Goal: Information Seeking & Learning: Learn about a topic

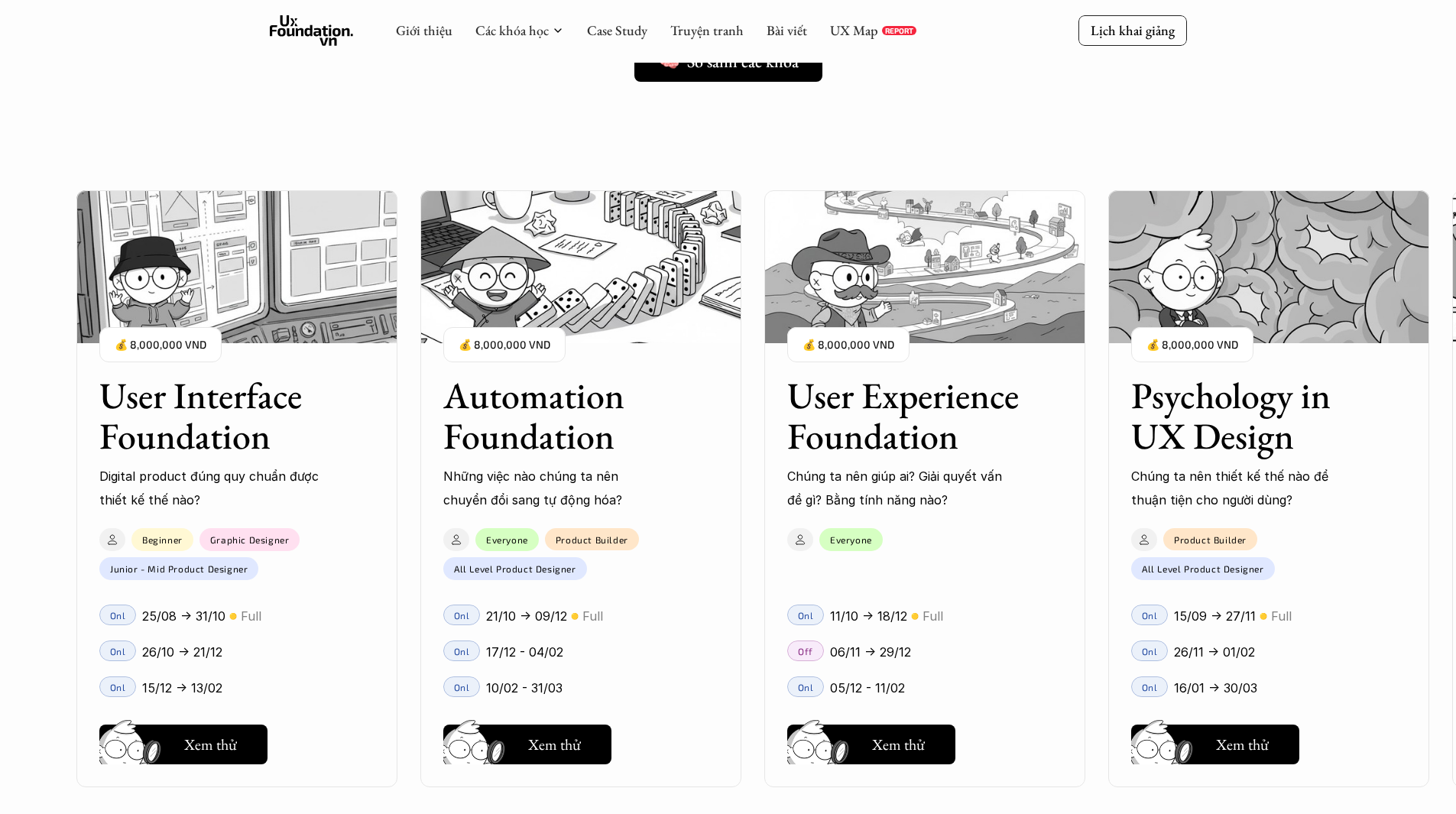
scroll to position [994, 0]
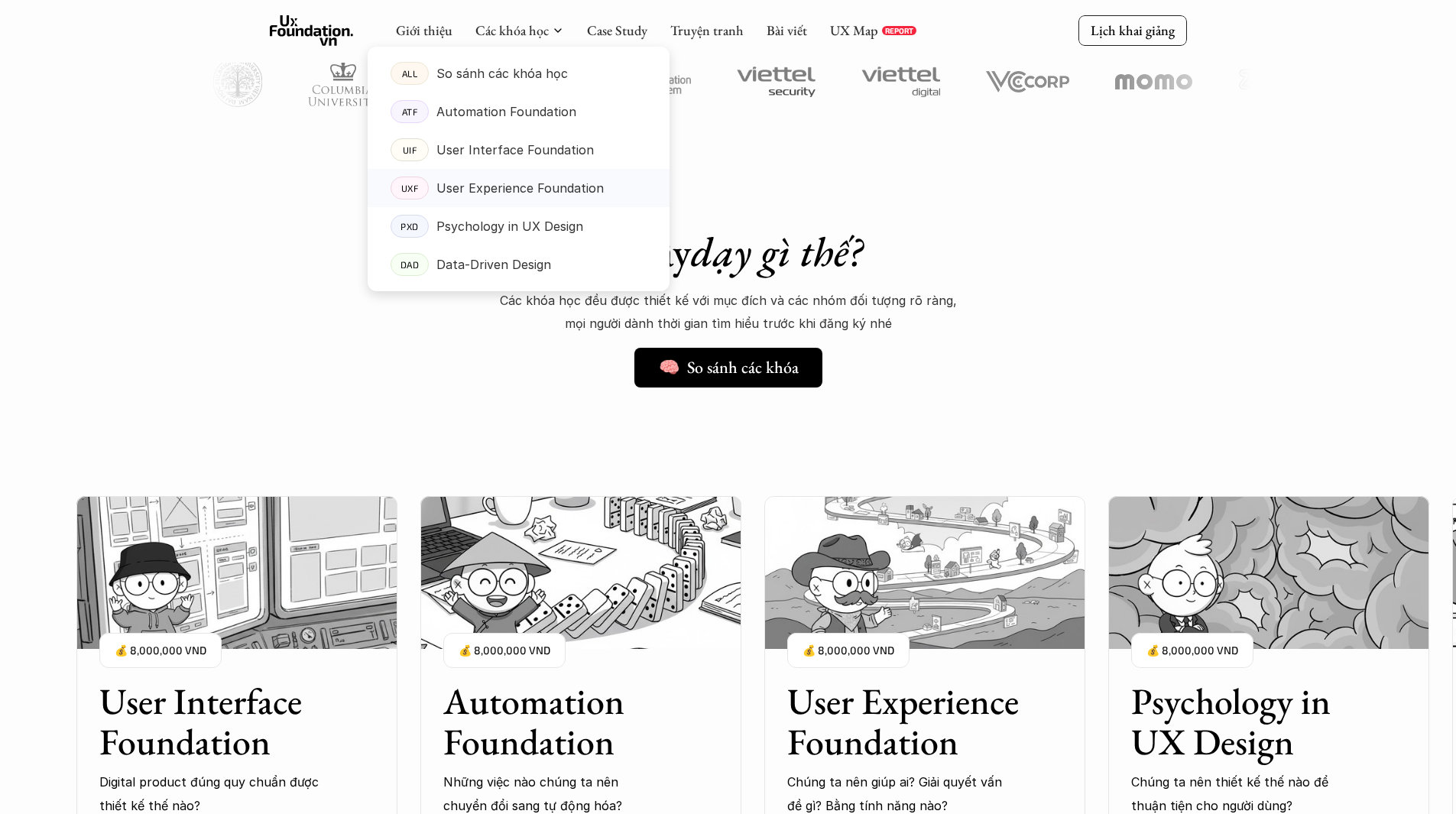
click at [504, 189] on p "User Experience Foundation" at bounding box center [520, 189] width 167 height 23
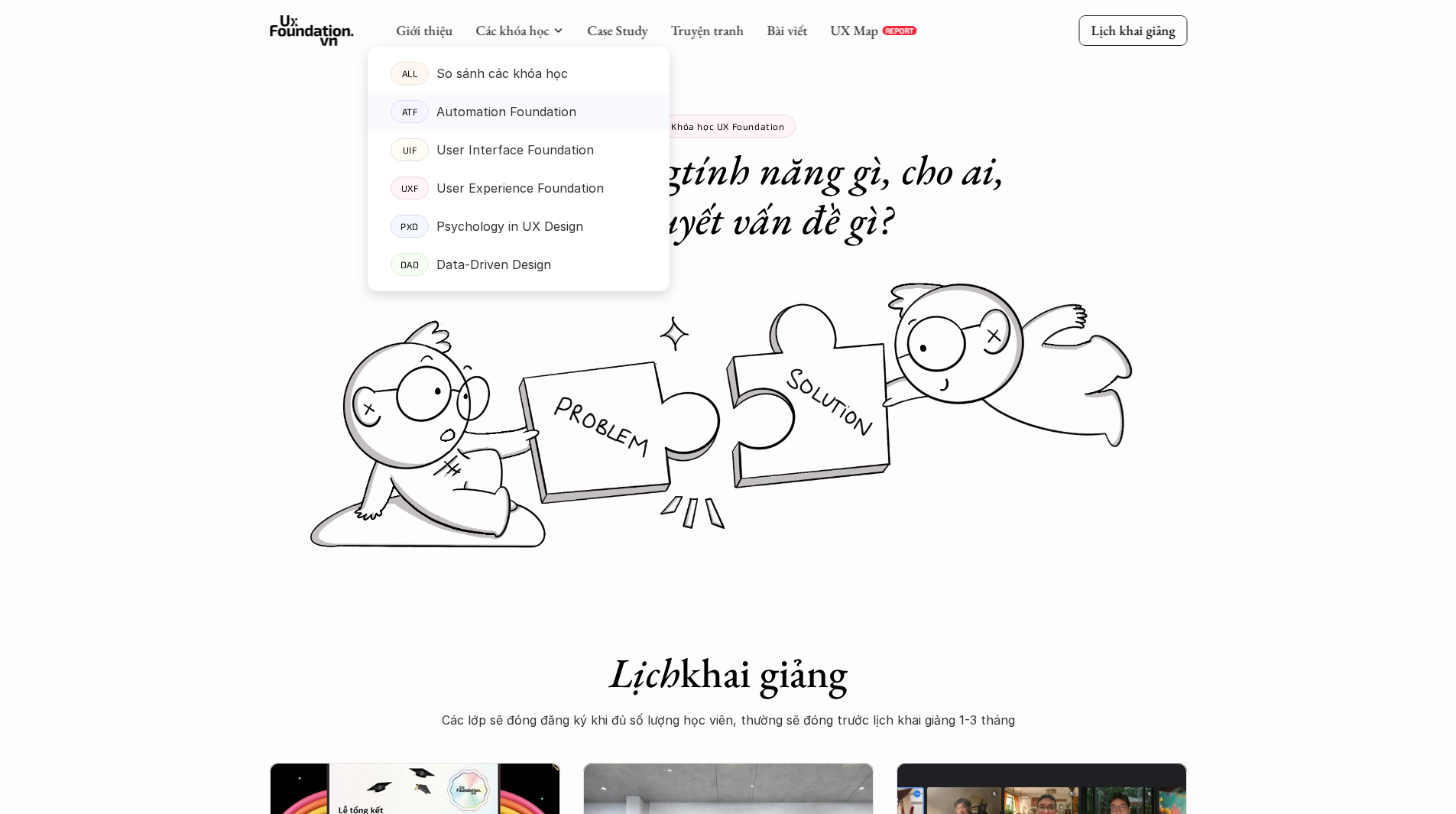
click at [505, 118] on p "Automation Foundation" at bounding box center [506, 112] width 140 height 23
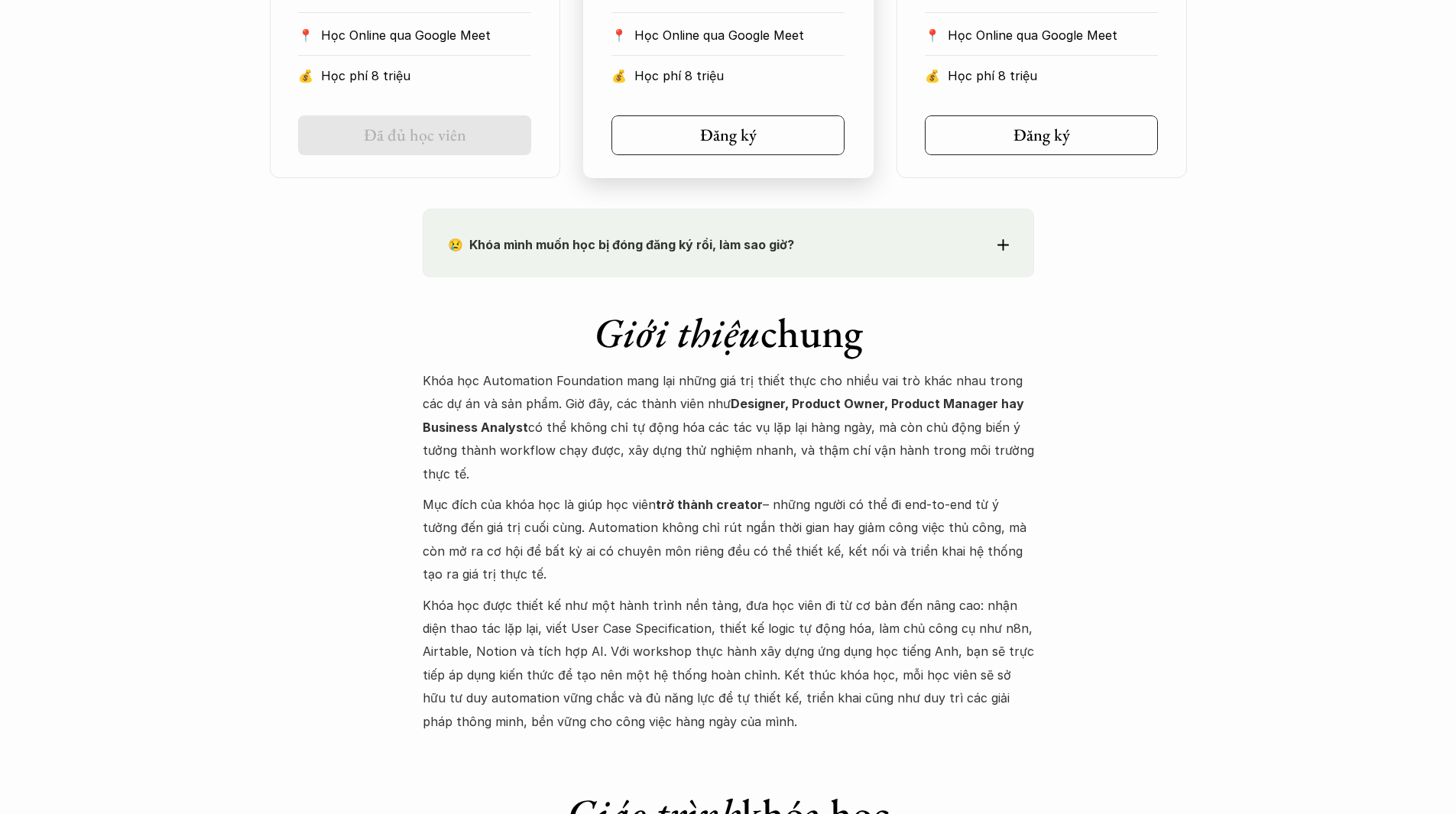
scroll to position [1459, 0]
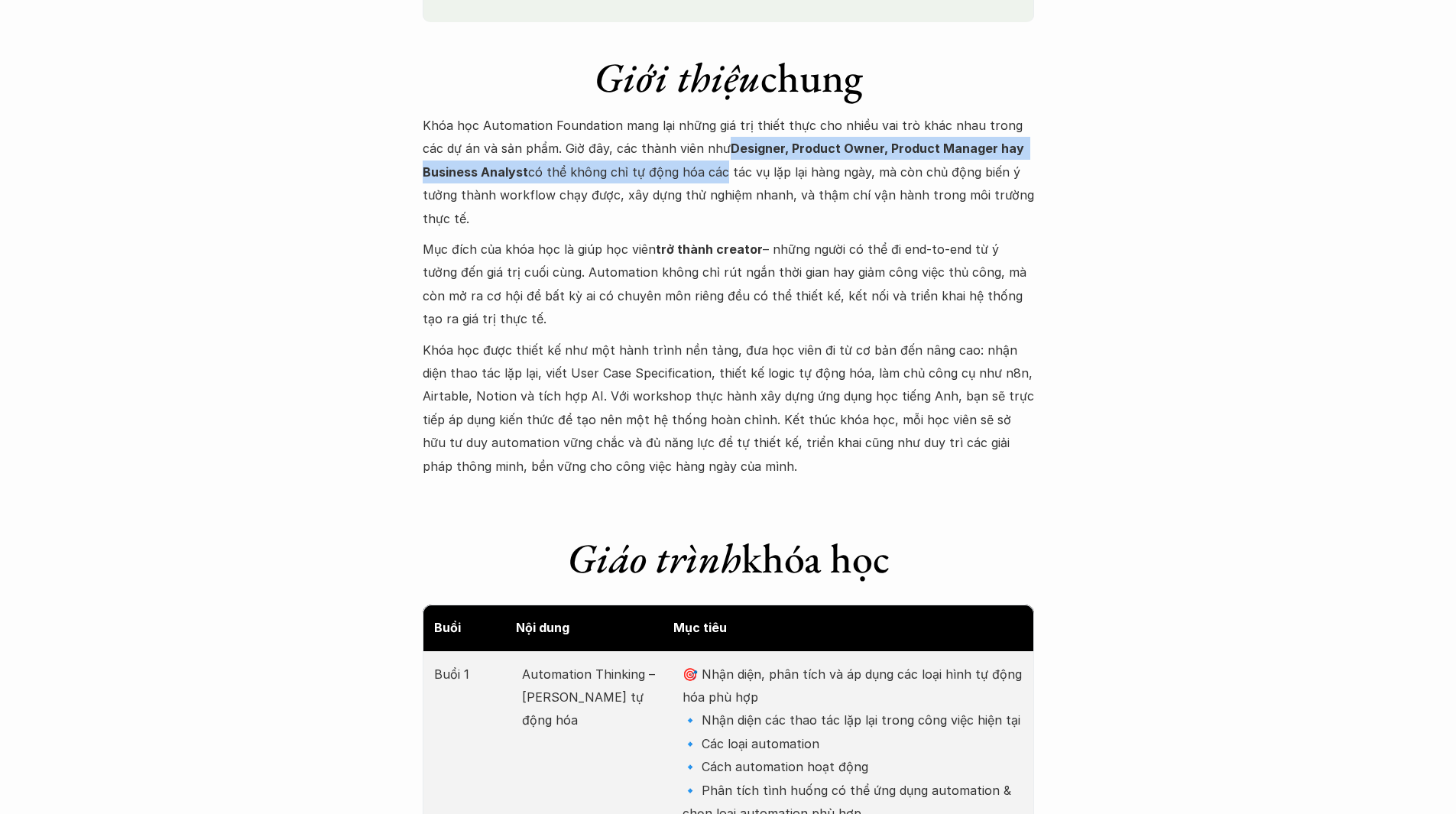
drag, startPoint x: 704, startPoint y: 149, endPoint x: 718, endPoint y: 171, distance: 26.1
click at [718, 171] on p "Khóa học Automation Foundation mang lại những giá trị thiết thực cho nhiều vai …" at bounding box center [728, 172] width 611 height 117
click at [660, 171] on p "Khóa học Automation Foundation mang lại những giá trị thiết thực cho nhiều vai …" at bounding box center [728, 172] width 611 height 117
drag, startPoint x: 530, startPoint y: 173, endPoint x: 866, endPoint y: 180, distance: 336.1
click at [866, 180] on p "Khóa học Automation Foundation mang lại những giá trị thiết thực cho nhiều vai …" at bounding box center [728, 172] width 611 height 117
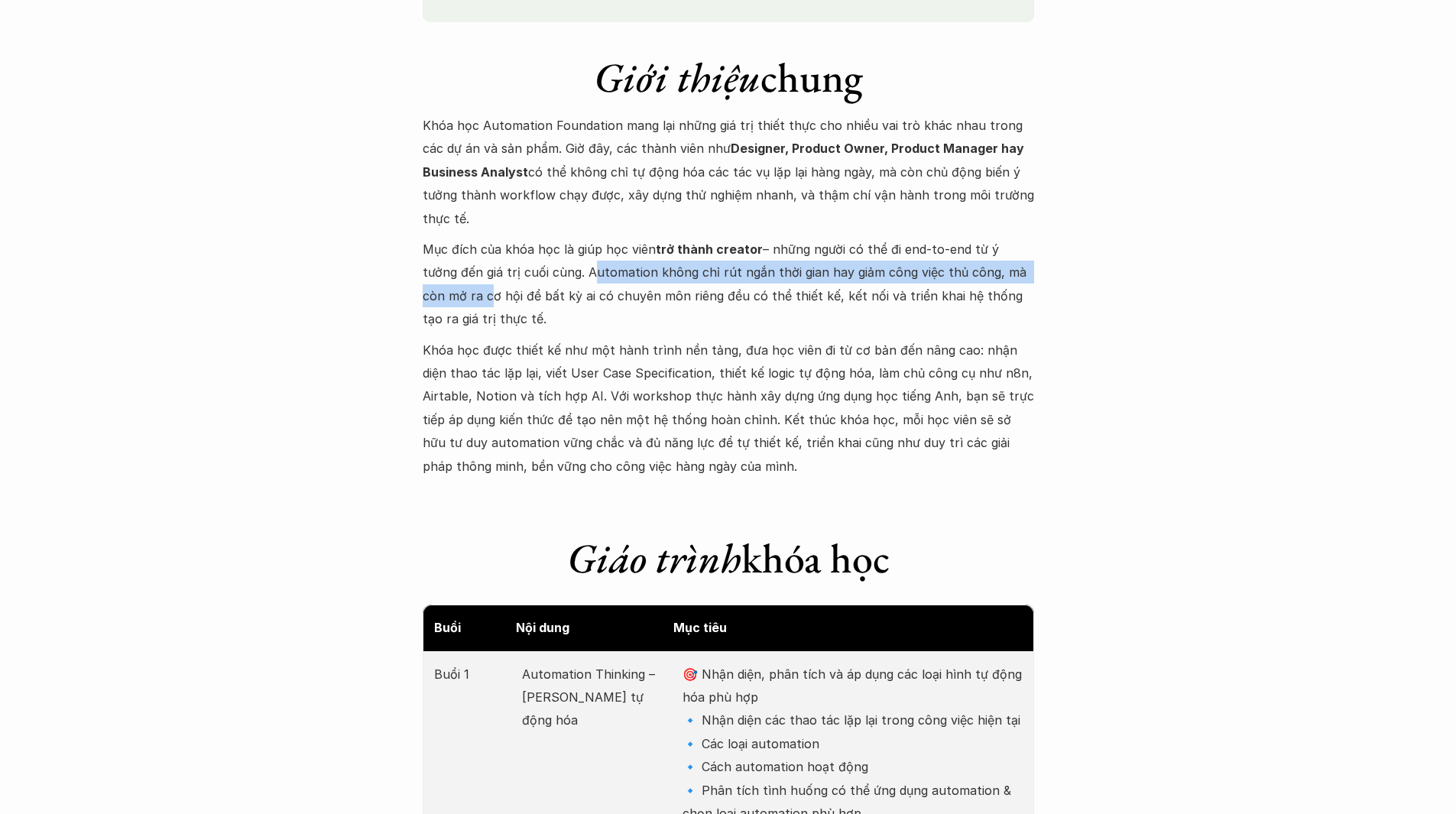
drag, startPoint x: 549, startPoint y: 273, endPoint x: 1067, endPoint y: 273, distance: 518.0
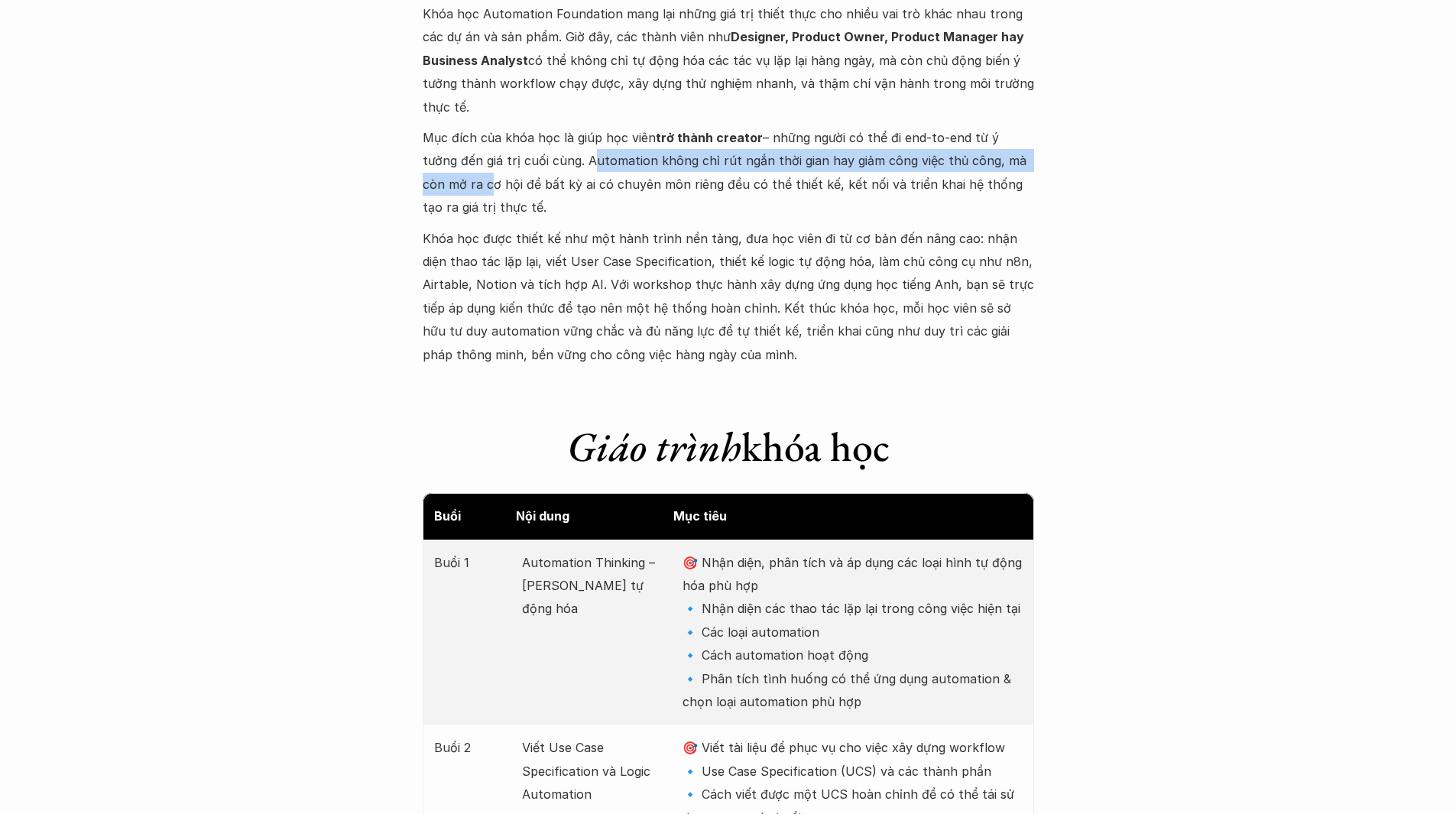
scroll to position [1612, 0]
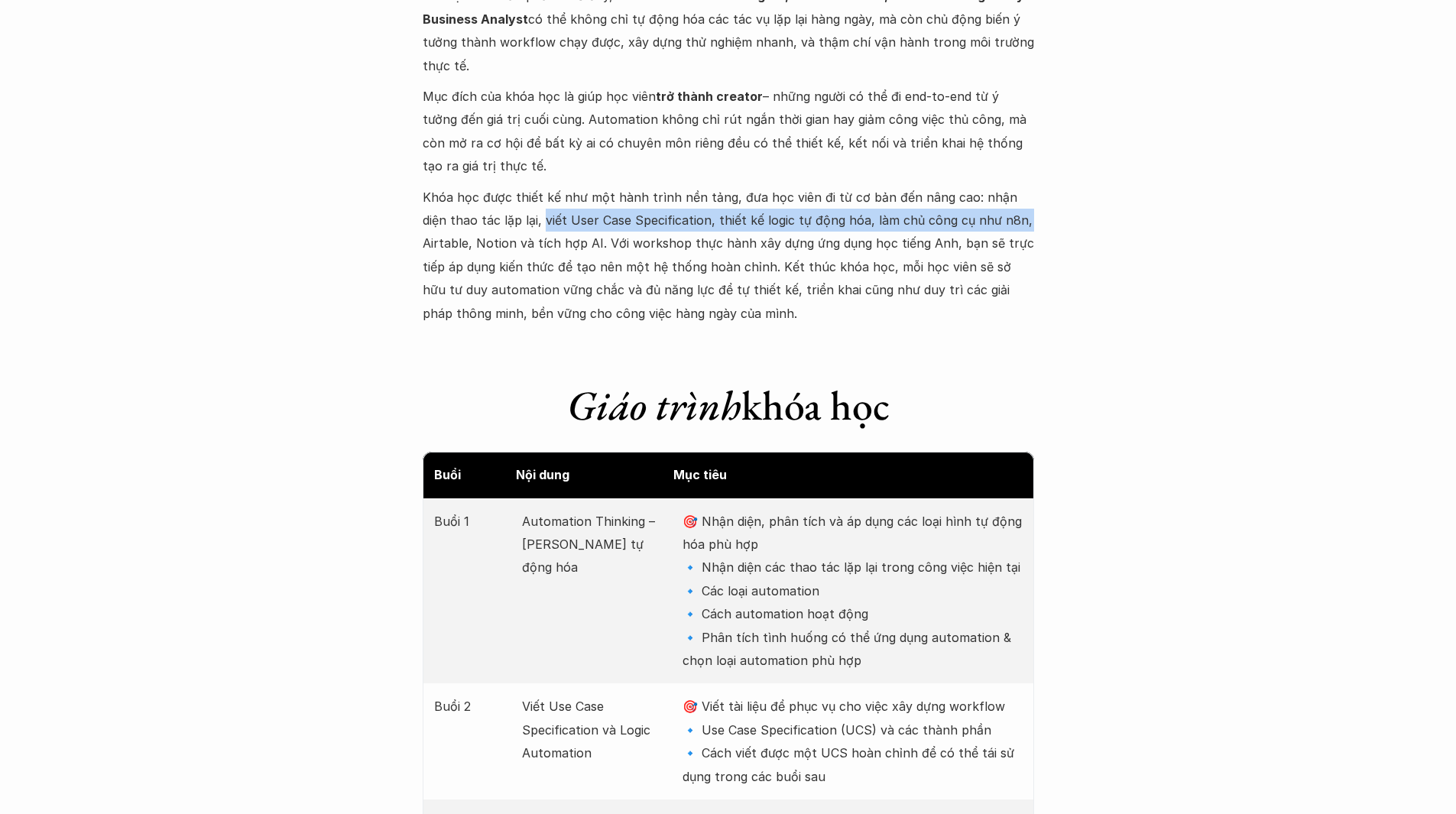
drag, startPoint x: 513, startPoint y: 224, endPoint x: 996, endPoint y: 224, distance: 483.0
click at [996, 224] on p "Khóa học được thiết kế như một hành trình nền tảng, đưa học viên đi từ cơ bản đ…" at bounding box center [728, 255] width 611 height 139
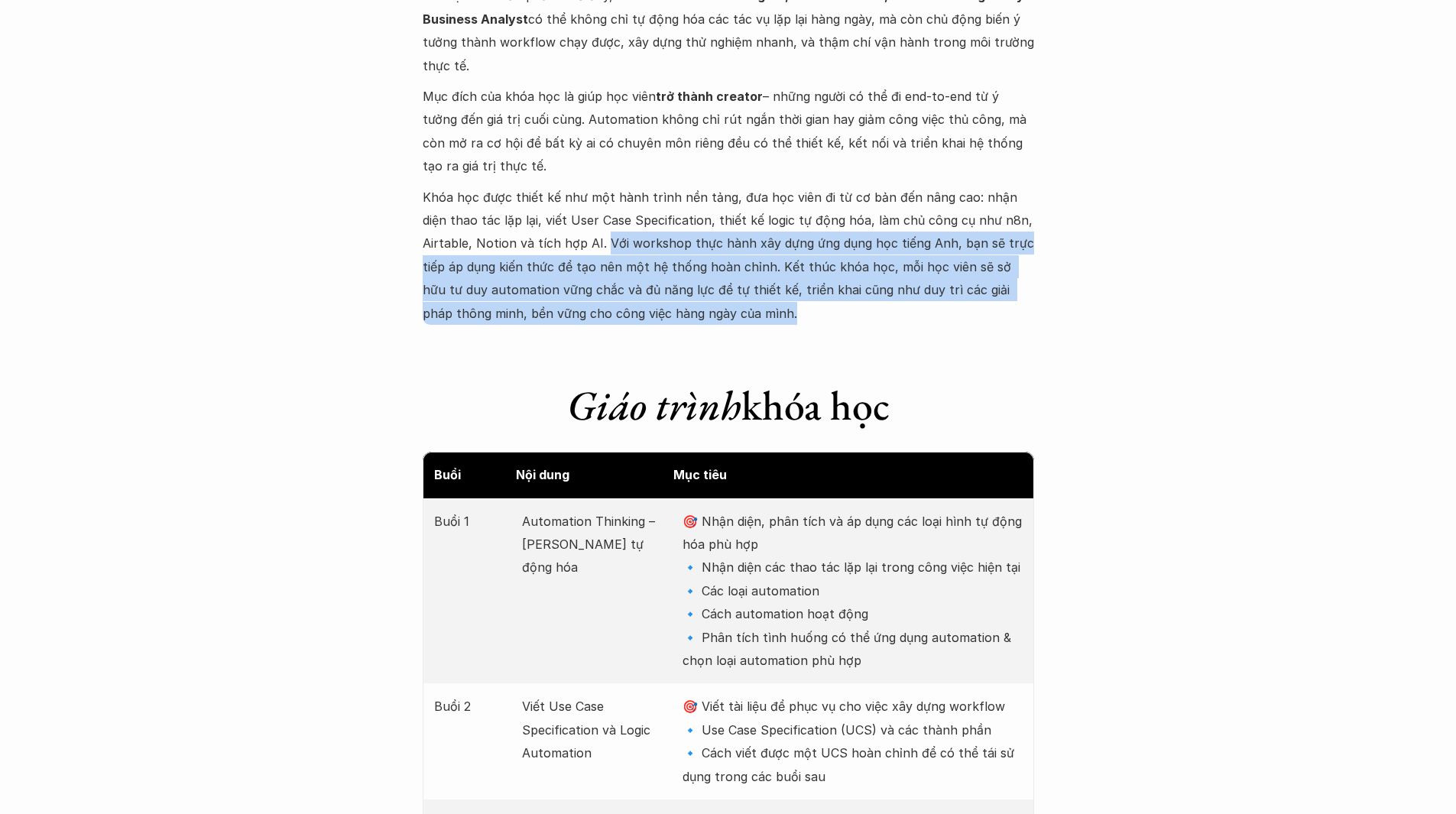
drag, startPoint x: 602, startPoint y: 242, endPoint x: 964, endPoint y: 323, distance: 371.0
click at [964, 323] on p "Khóa học được thiết kế như một hành trình nền tảng, đưa học viên đi từ cơ bản đ…" at bounding box center [728, 255] width 611 height 139
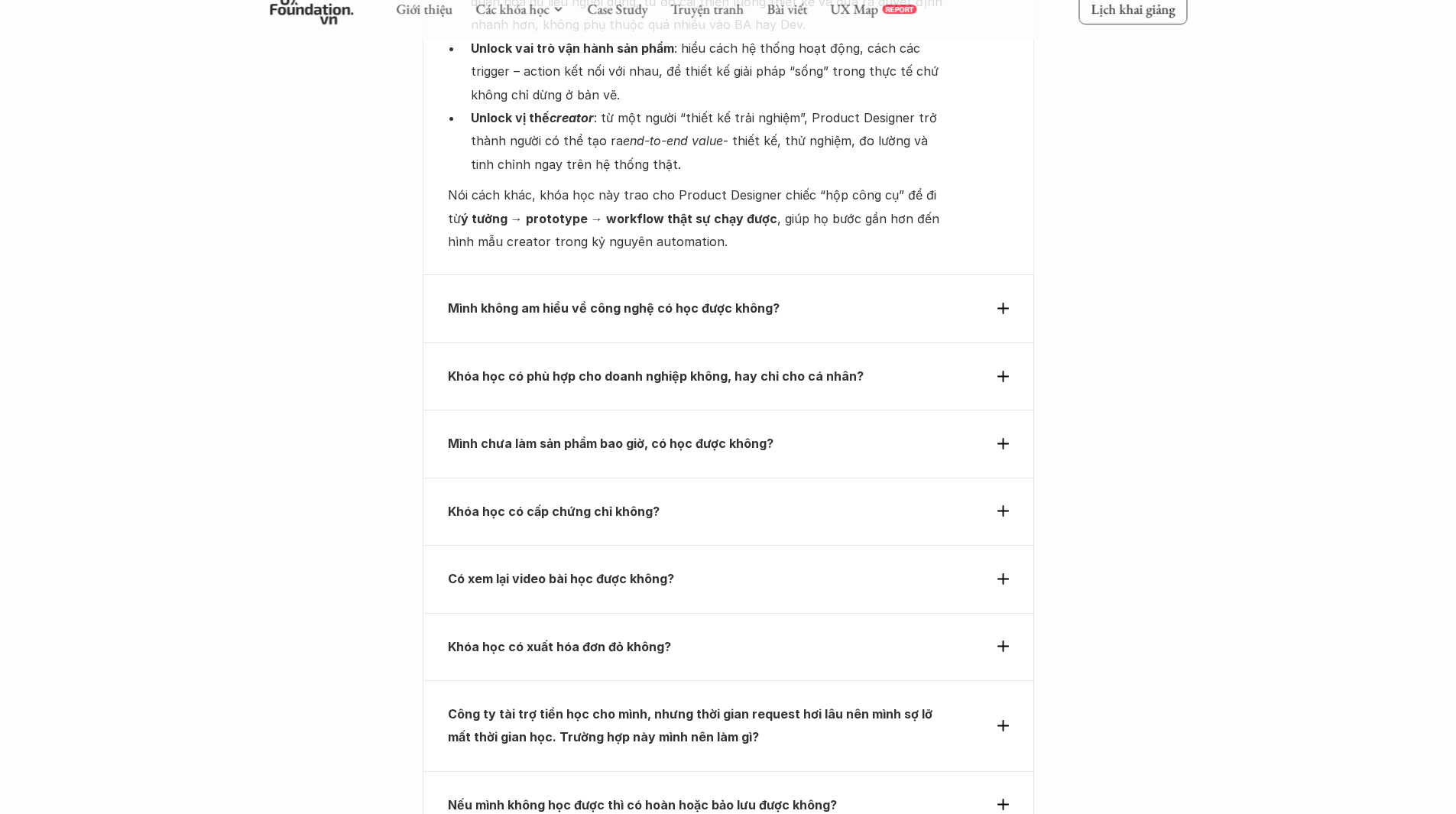
scroll to position [5358, 0]
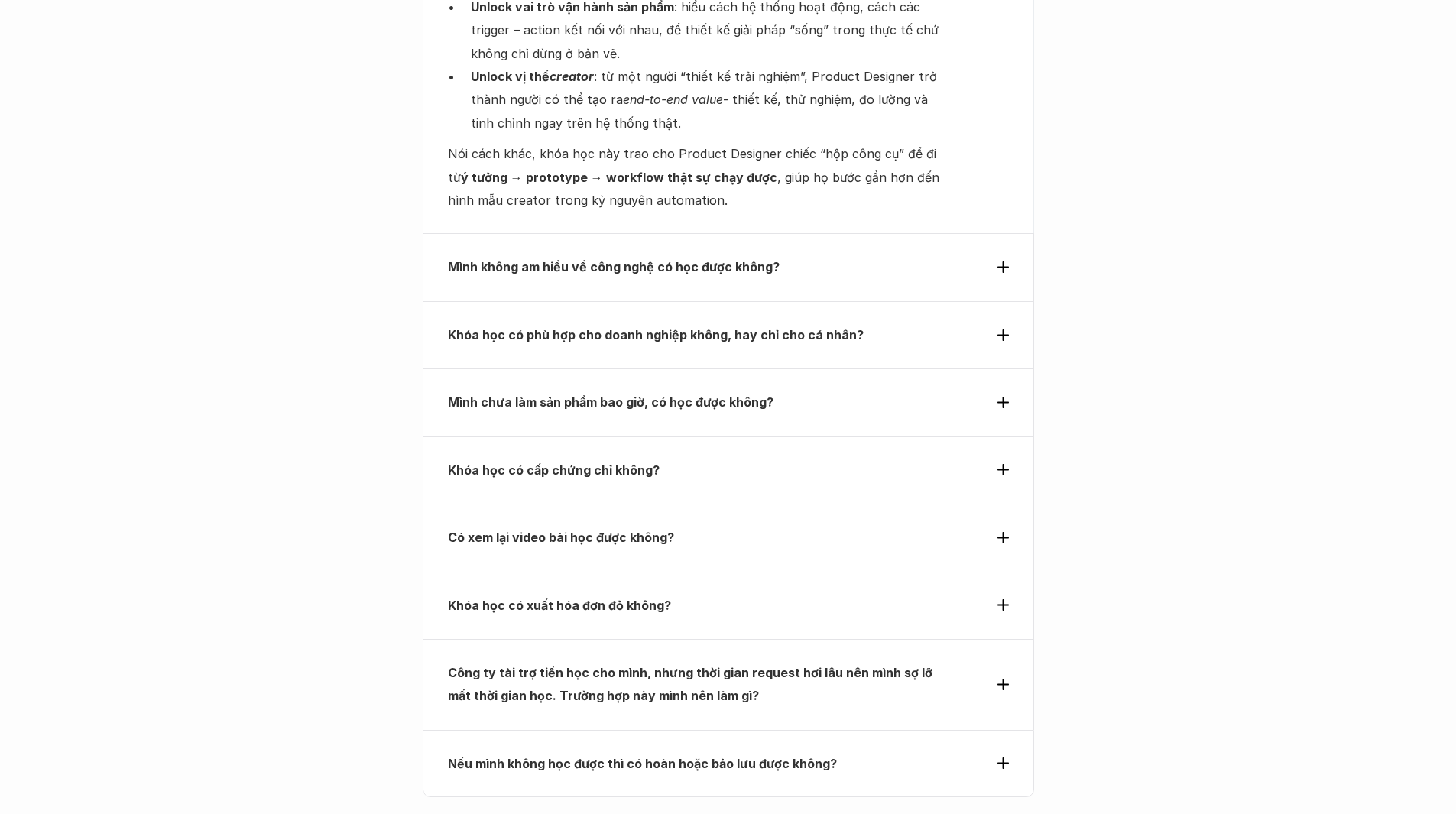
click at [997, 397] on use at bounding box center [1002, 402] width 12 height 12
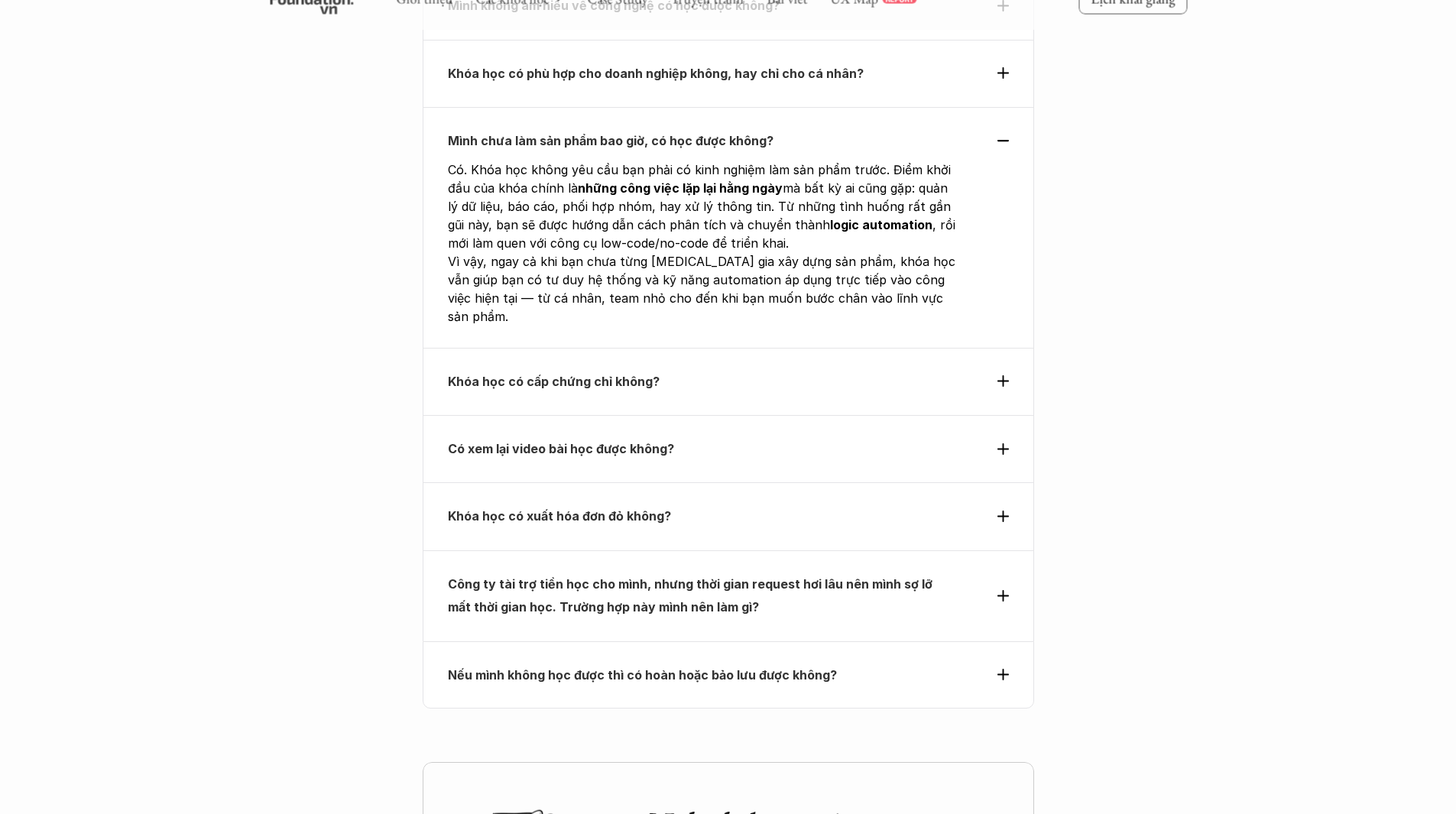
scroll to position [5052, 0]
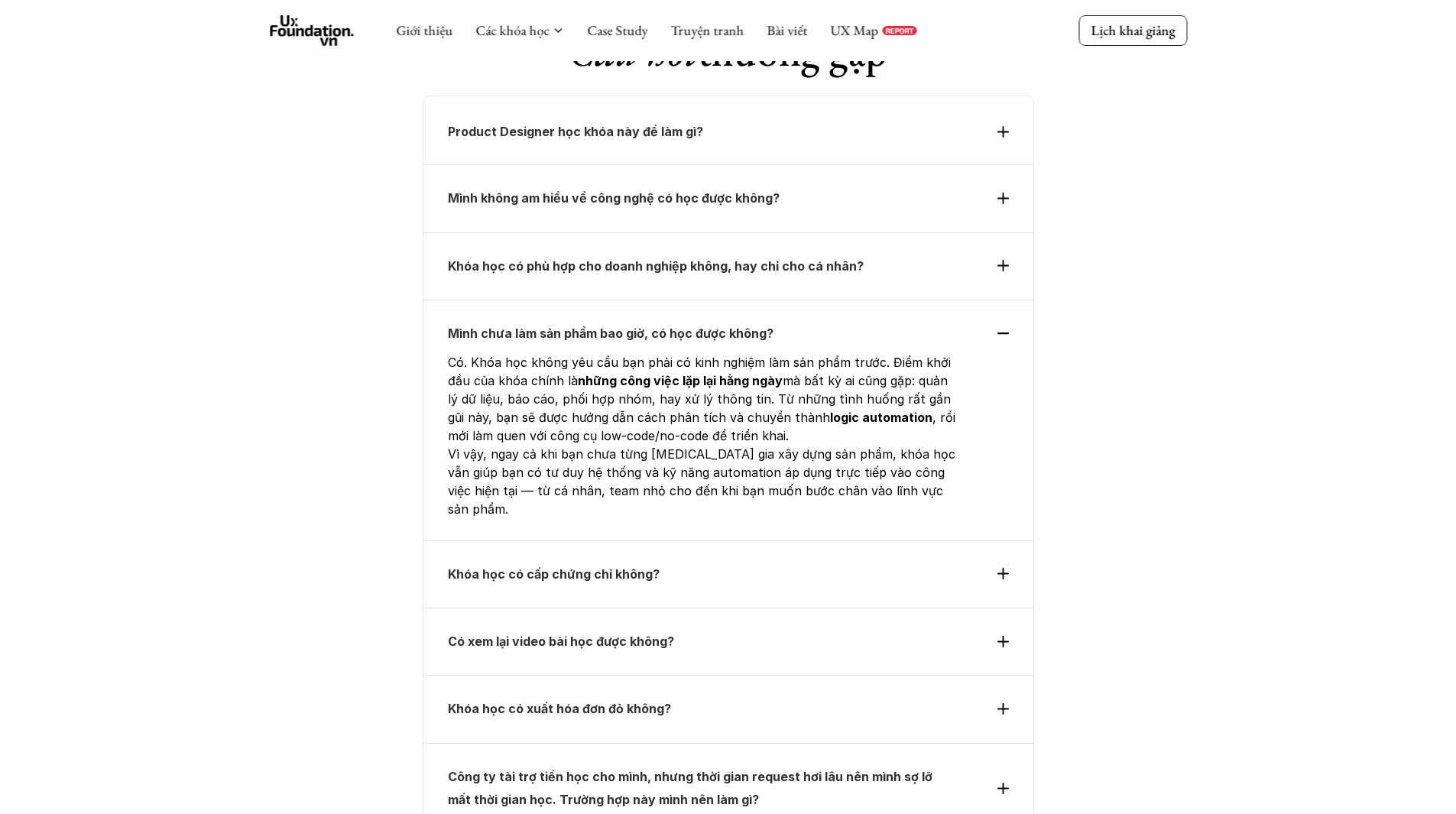
click at [1011, 541] on div "Khóa học có cấp chứng chỉ không?" at bounding box center [728, 575] width 611 height 68
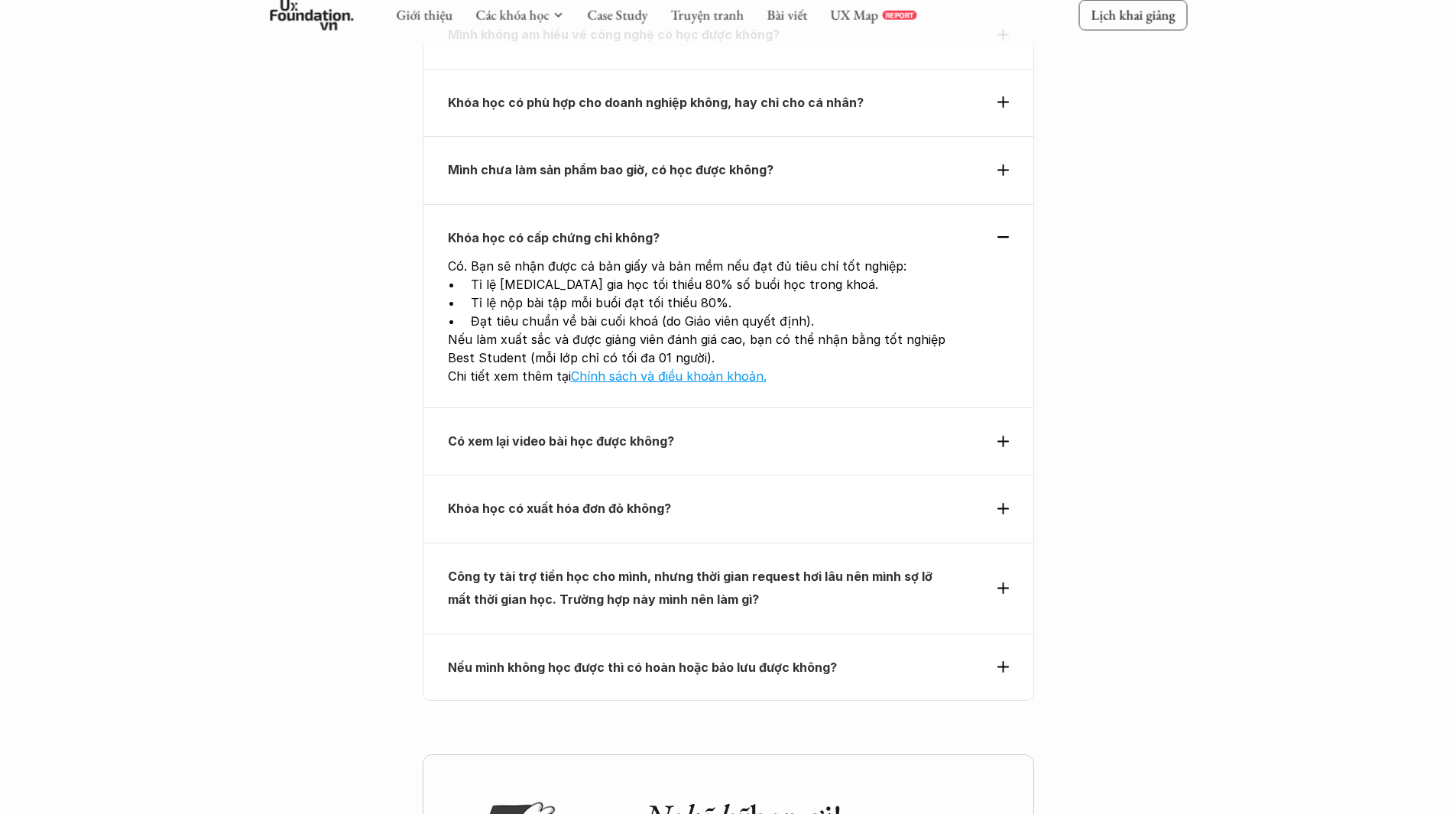
scroll to position [5282, 0]
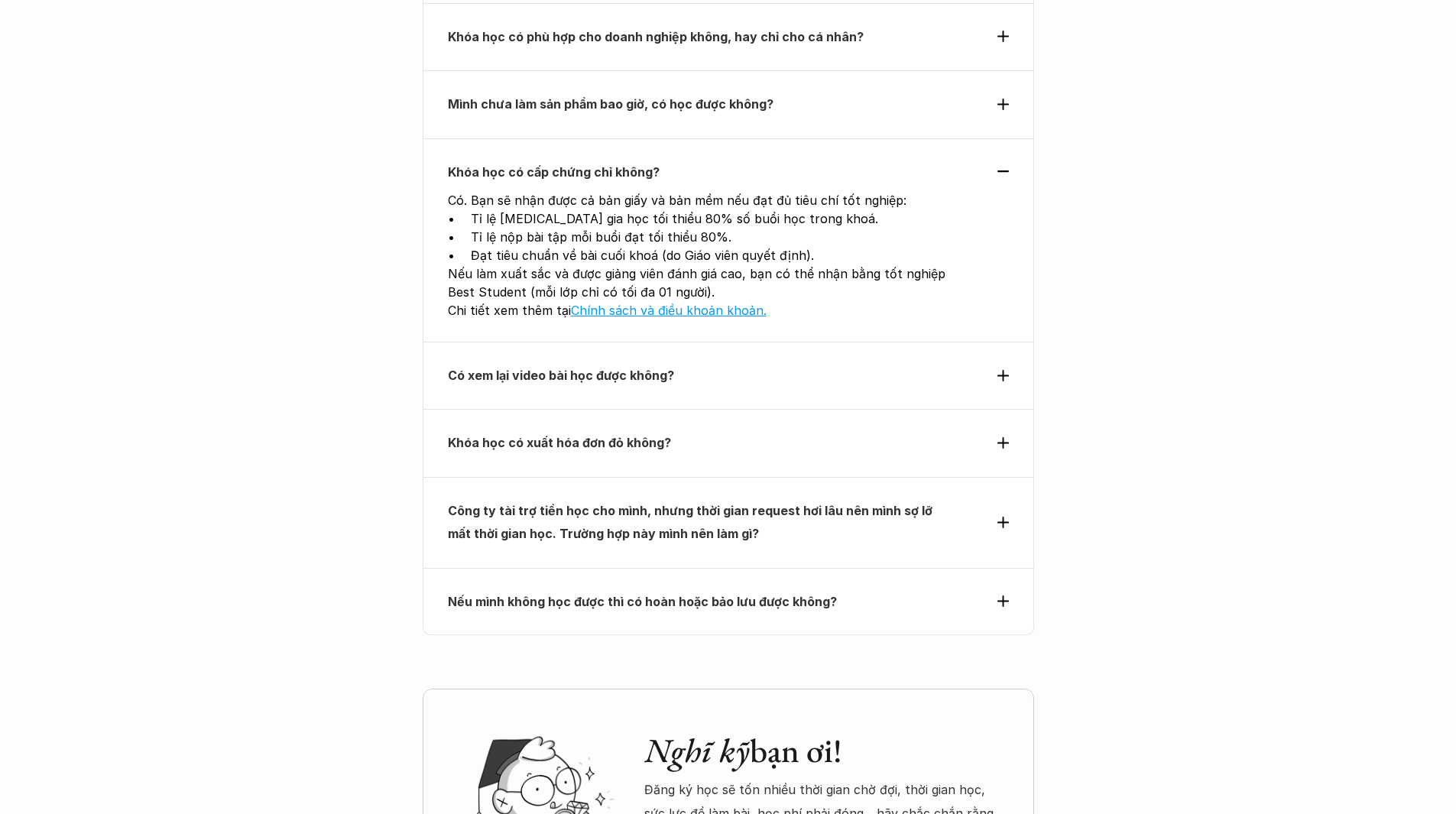
click at [1003, 517] on use at bounding box center [1002, 522] width 12 height 12
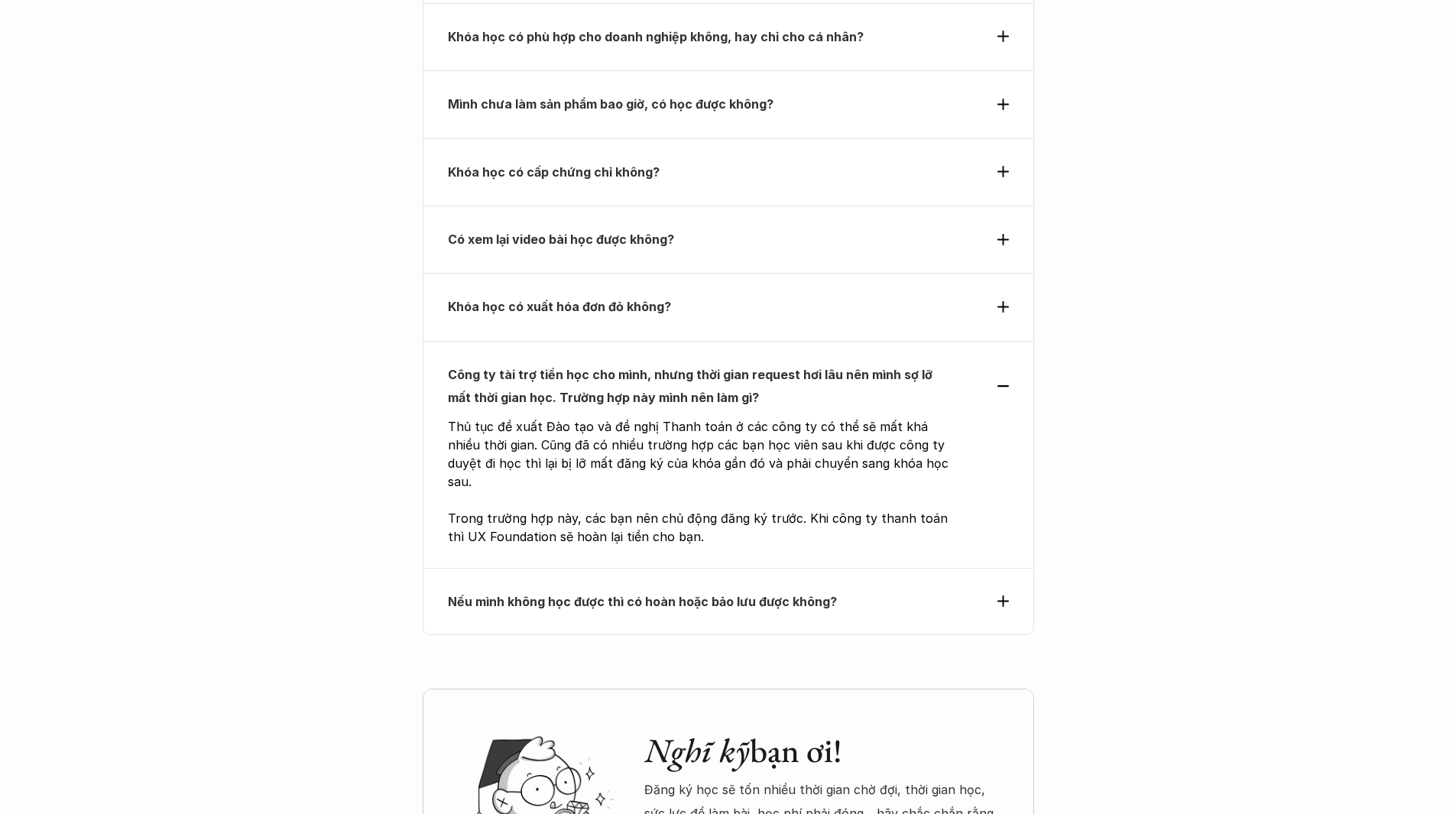
click at [1012, 568] on div "Nếu mình không học được thì có hoàn hoặc bảo lưu được không?" at bounding box center [728, 601] width 611 height 68
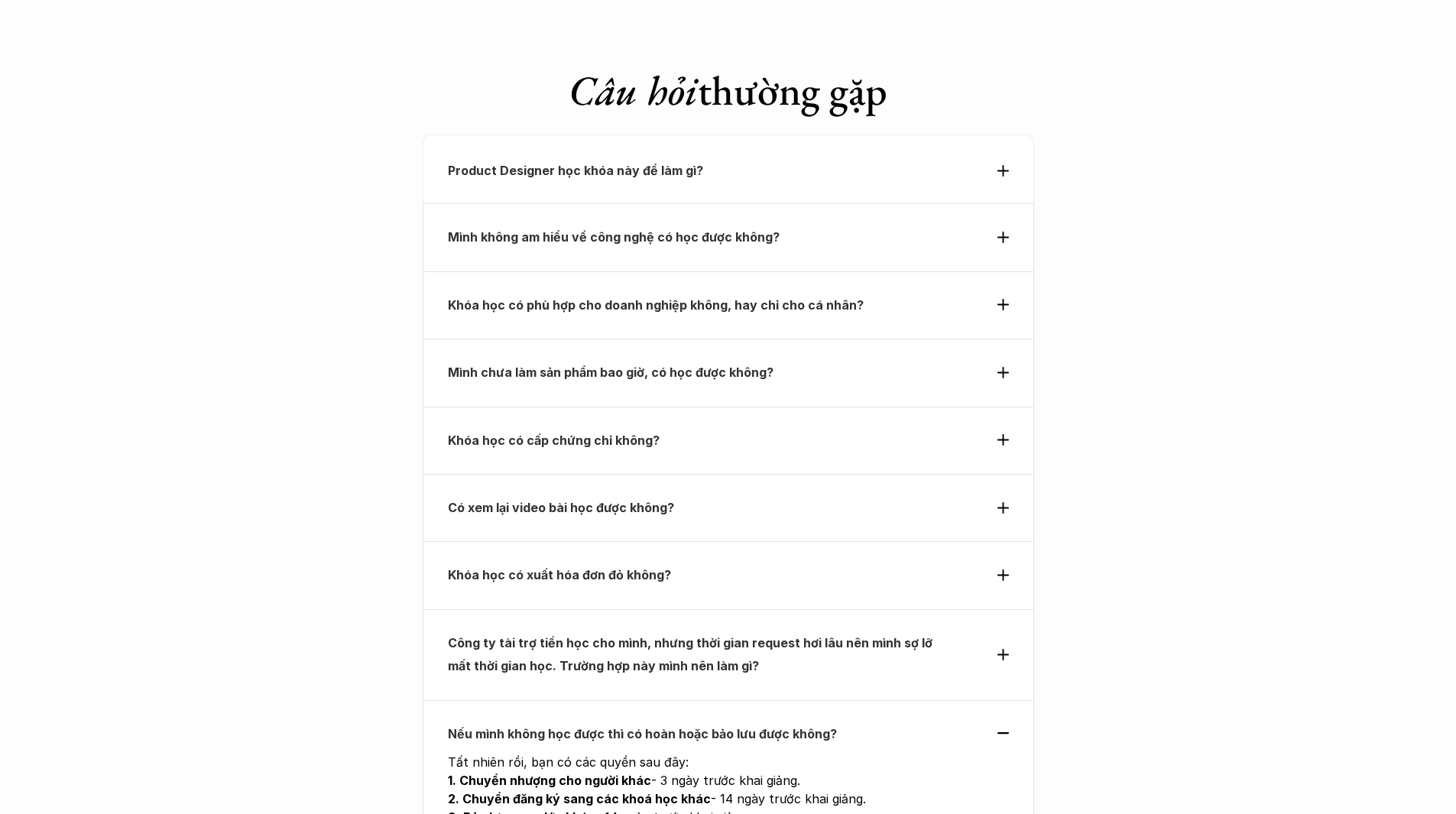
scroll to position [4899, 0]
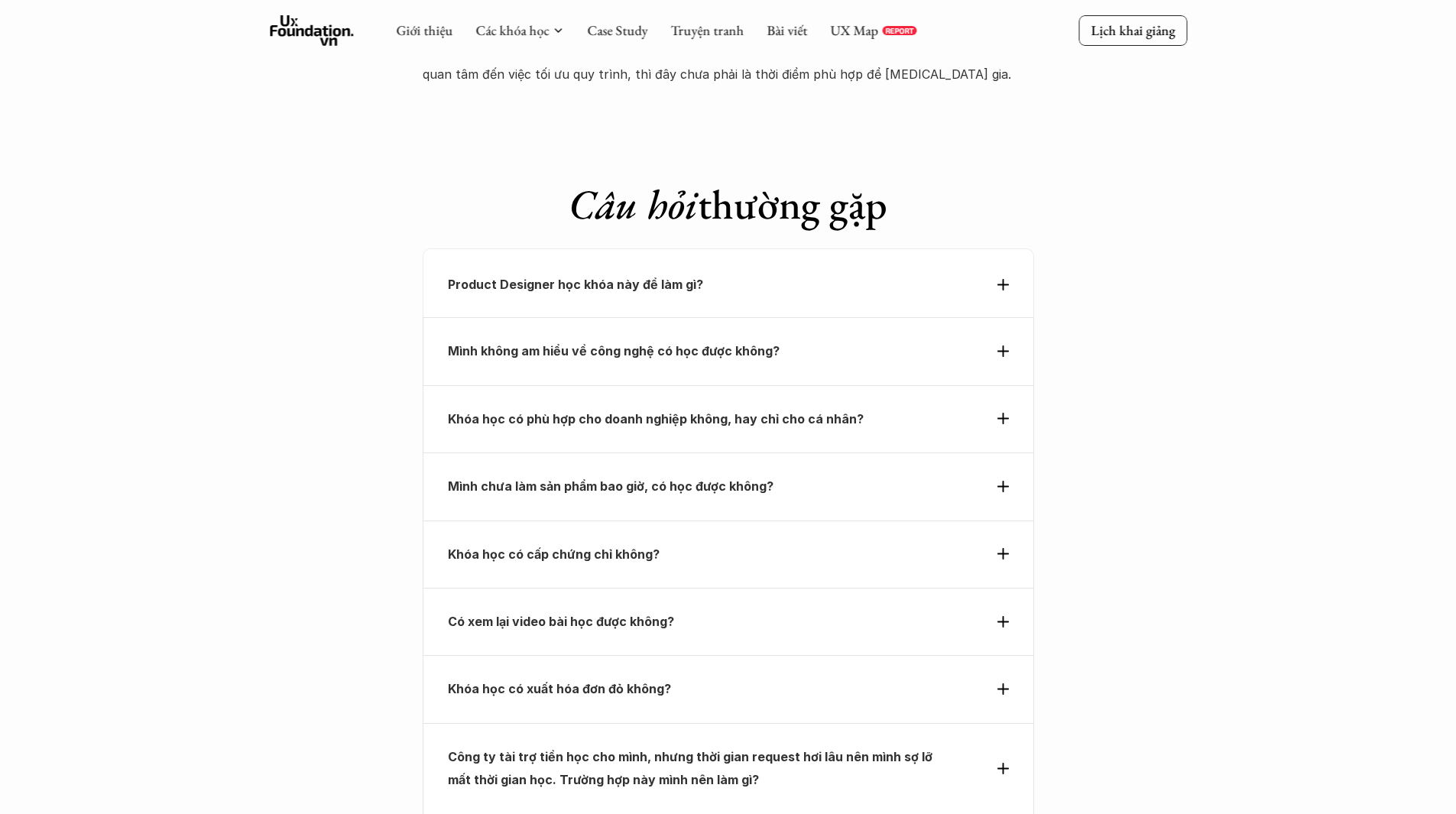
click at [1008, 273] on div "Product Designer học khóa này để làm gì?" at bounding box center [728, 285] width 561 height 23
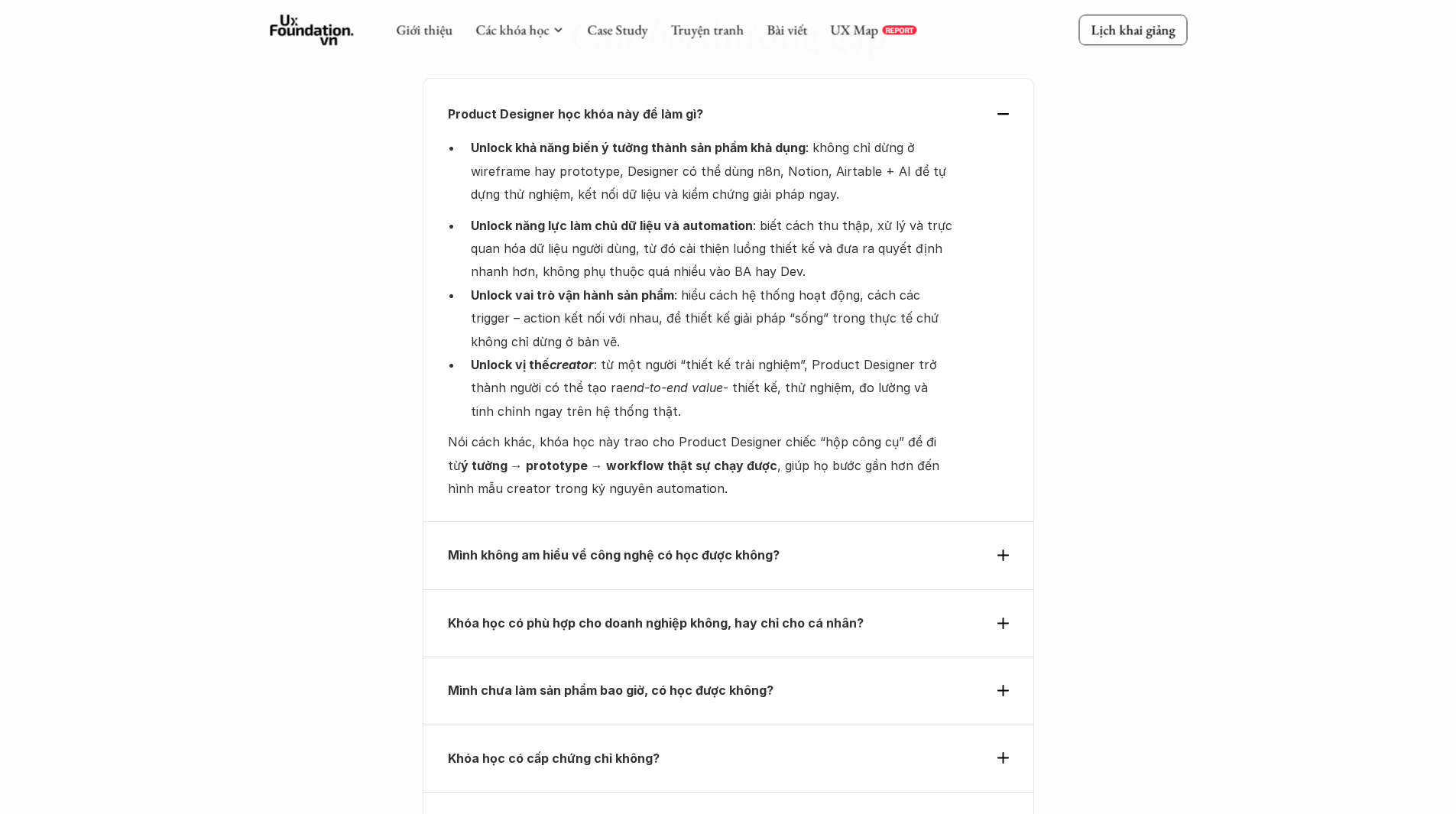
scroll to position [5129, 0]
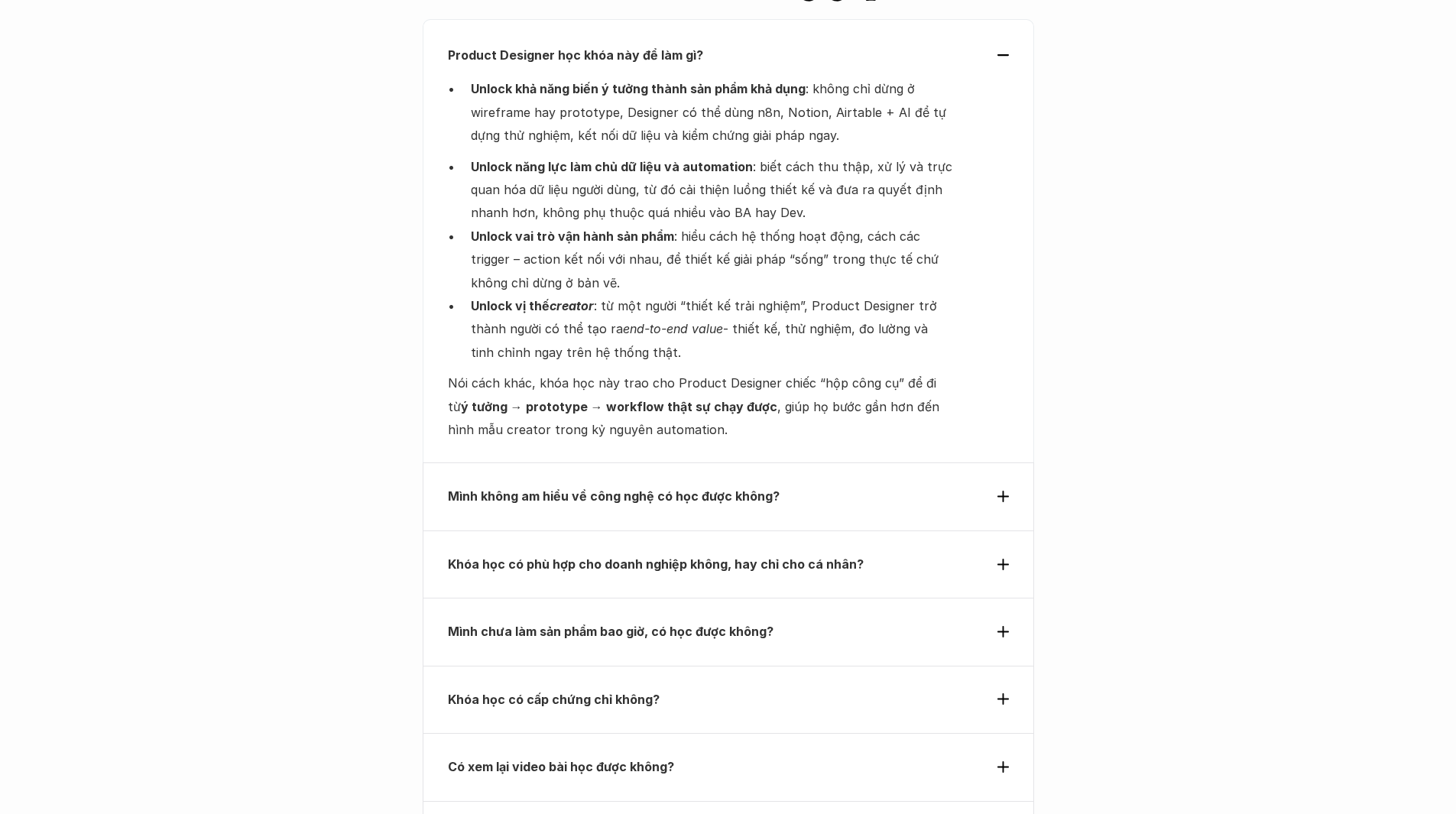
click at [1002, 491] on use at bounding box center [1002, 496] width 12 height 12
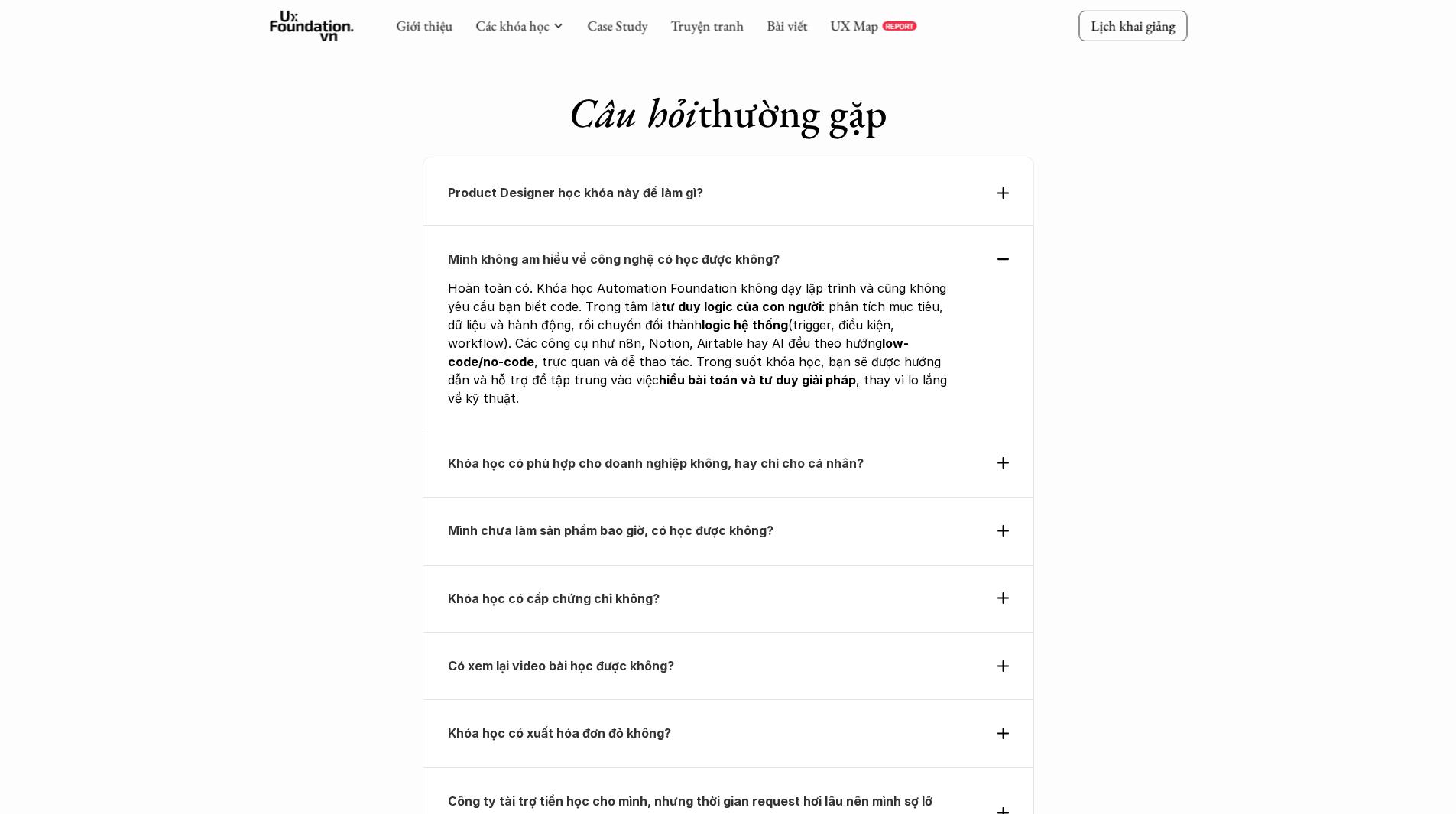
scroll to position [4976, 0]
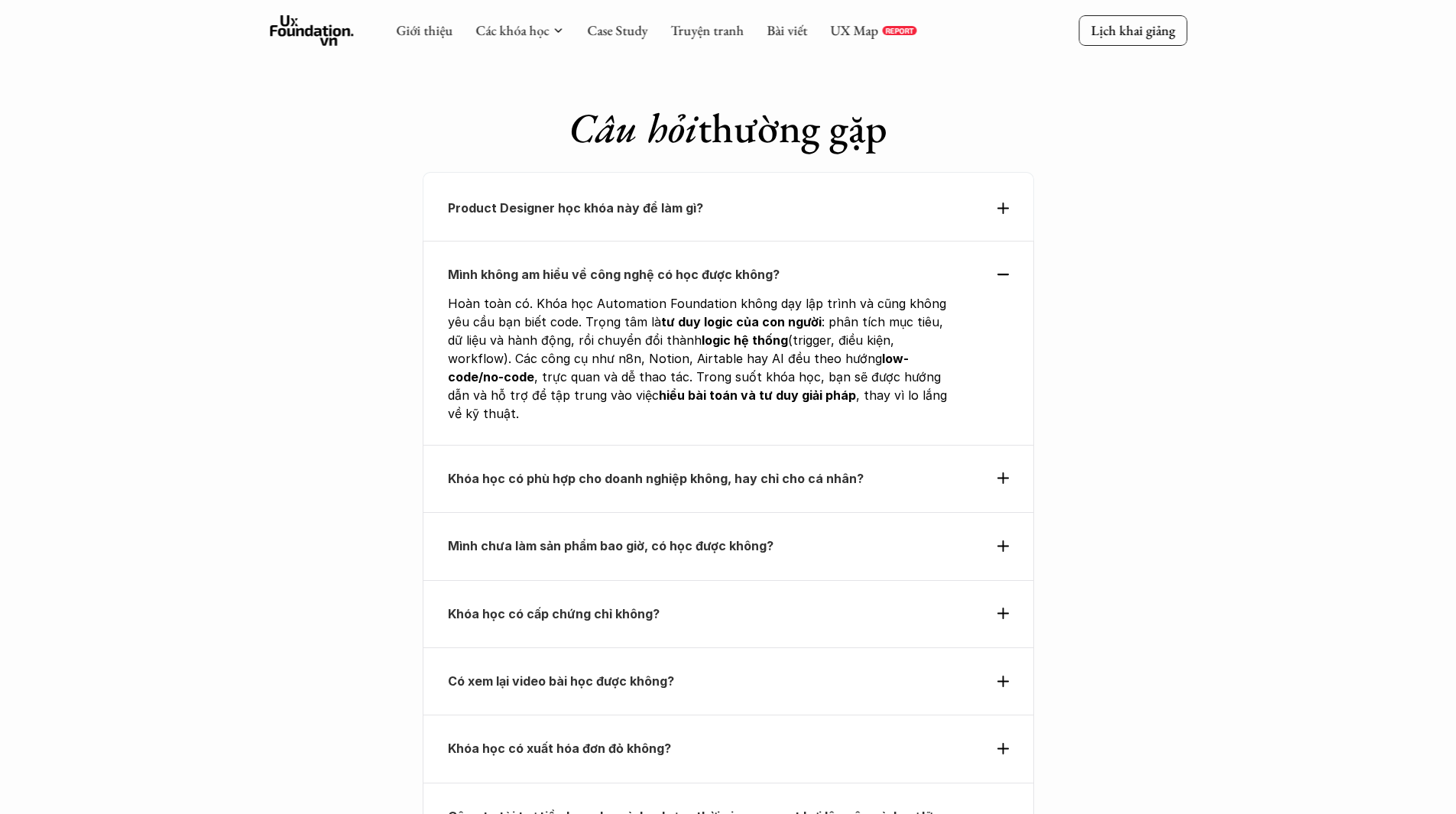
click at [1015, 512] on div "Mình chưa làm sản phẩm bao giờ, có học được không?" at bounding box center [728, 546] width 611 height 68
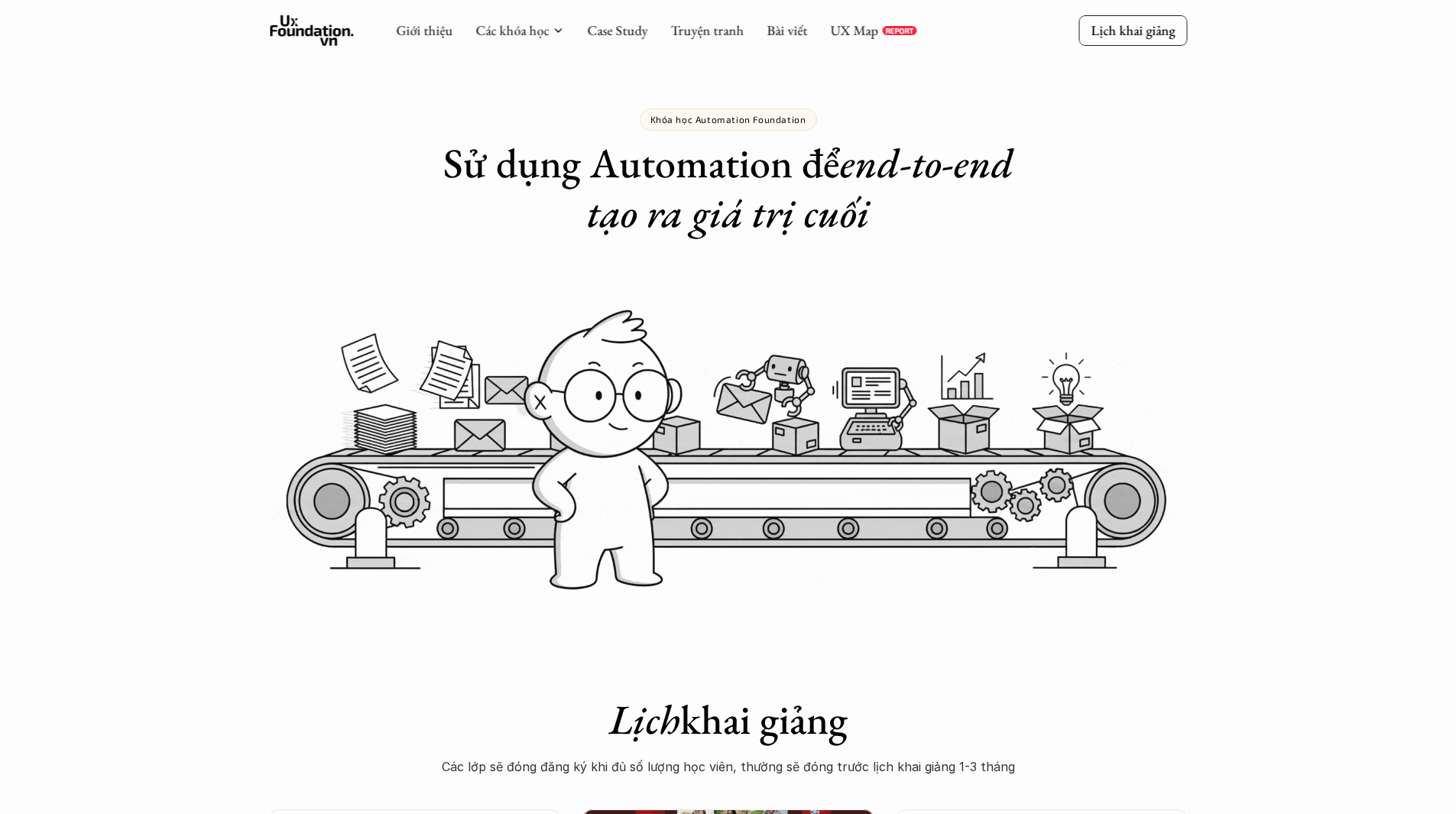
scroll to position [0, 0]
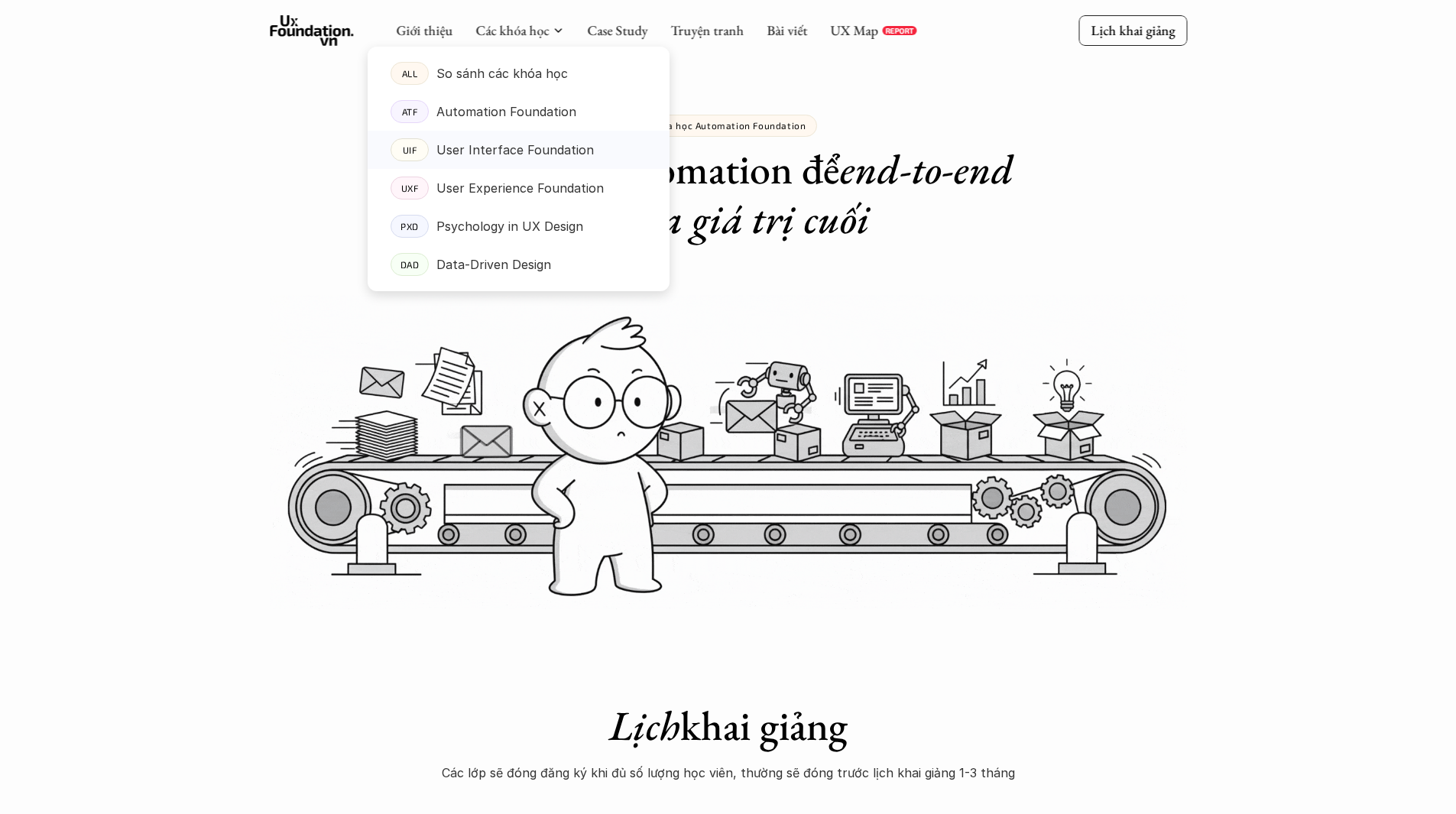
click at [497, 151] on p "User Interface Foundation" at bounding box center [515, 150] width 157 height 23
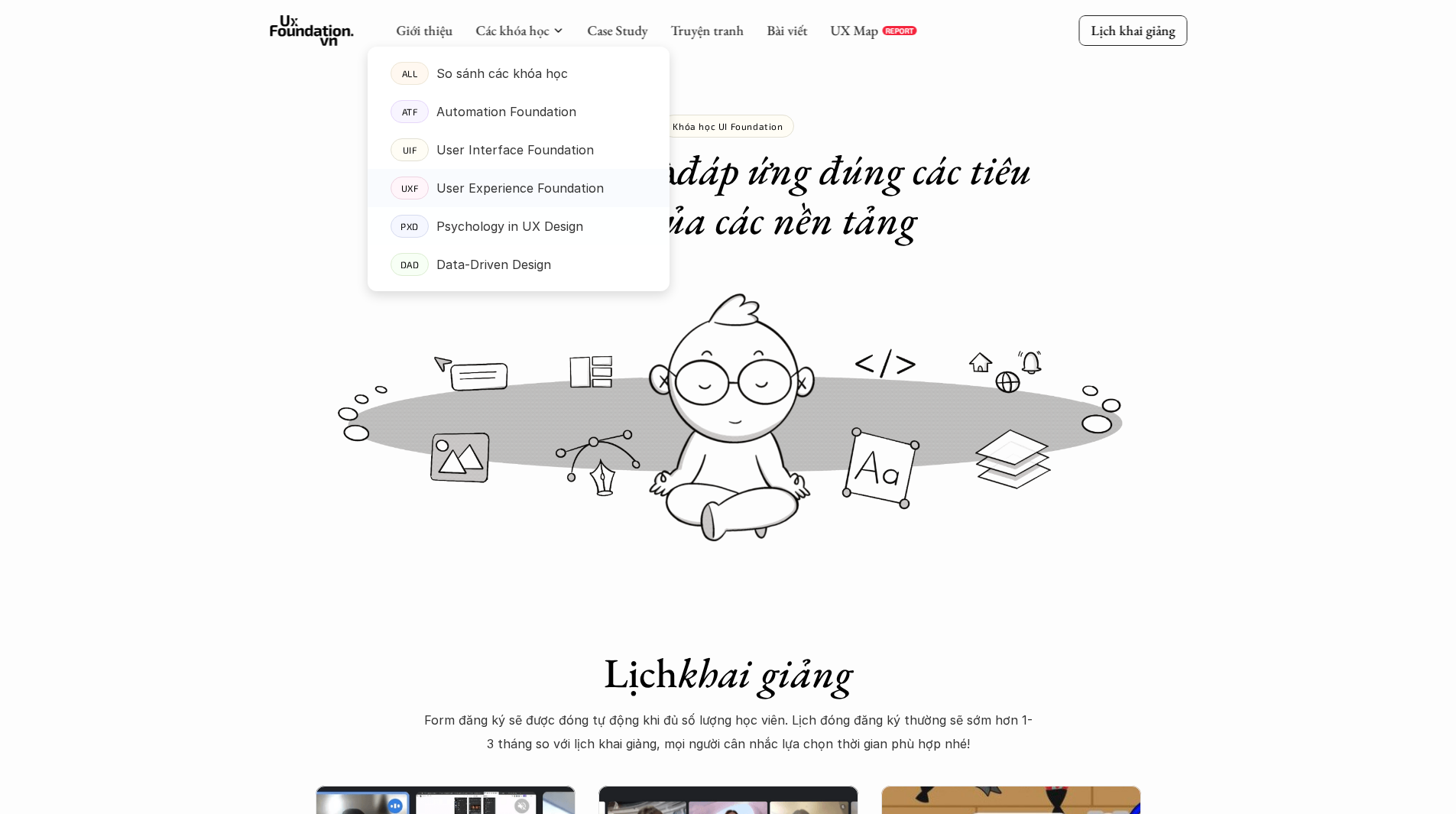
click at [521, 190] on p "User Experience Foundation" at bounding box center [520, 189] width 167 height 23
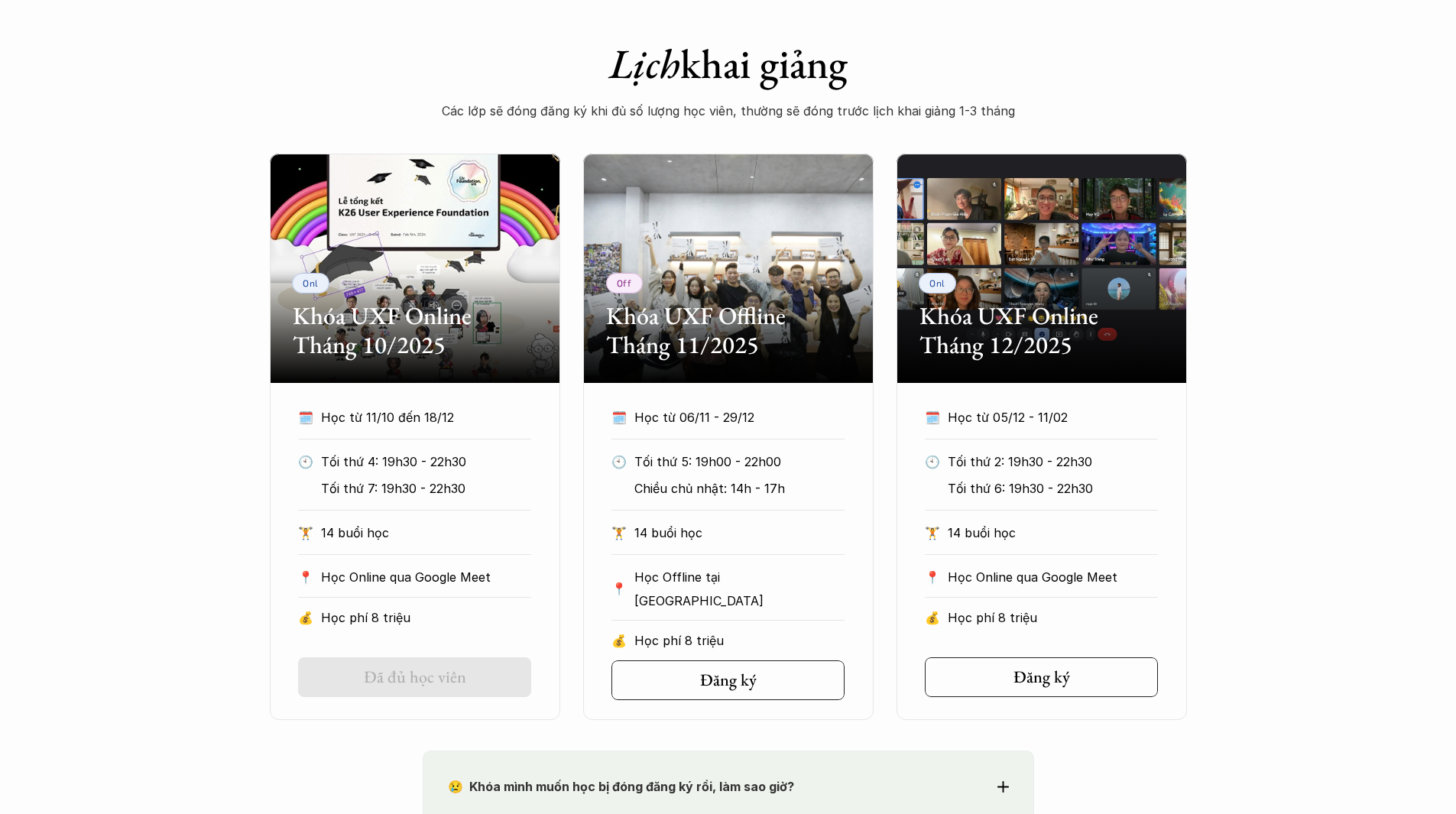
scroll to position [611, 0]
